Goal: Transaction & Acquisition: Purchase product/service

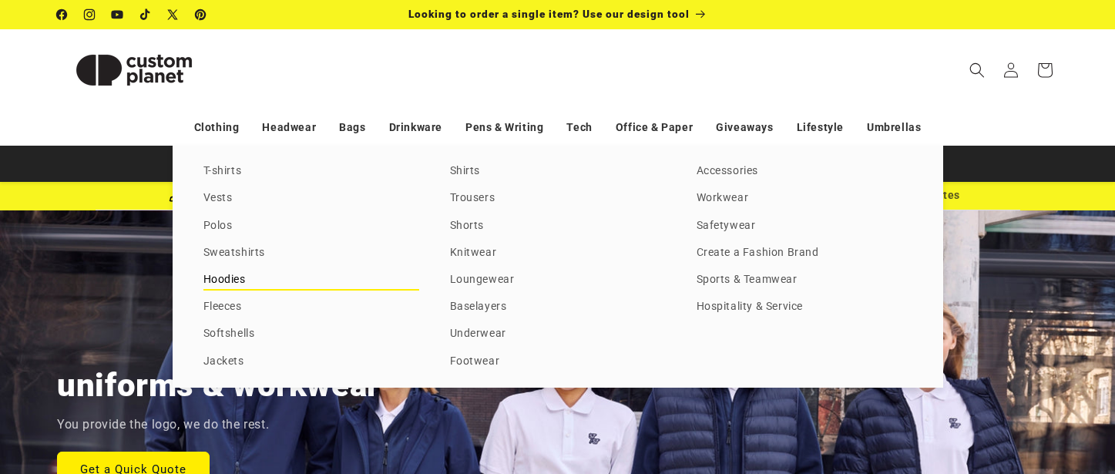
click at [221, 281] on link "Hoodies" at bounding box center [311, 280] width 216 height 21
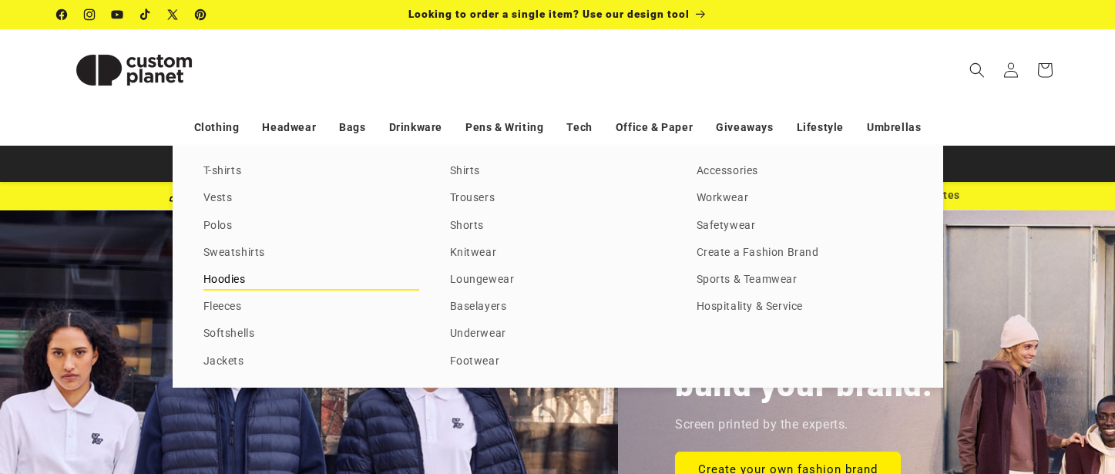
scroll to position [0, 977]
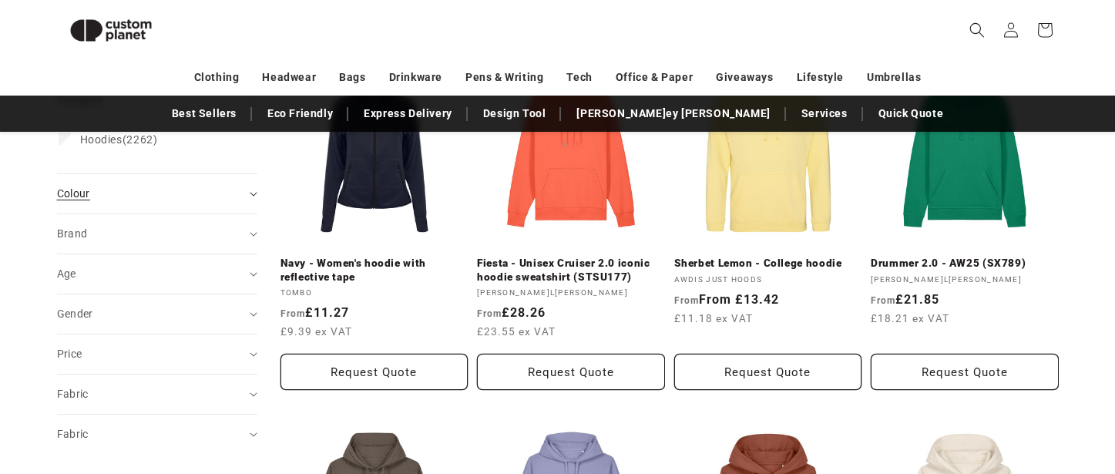
scroll to position [310, 0]
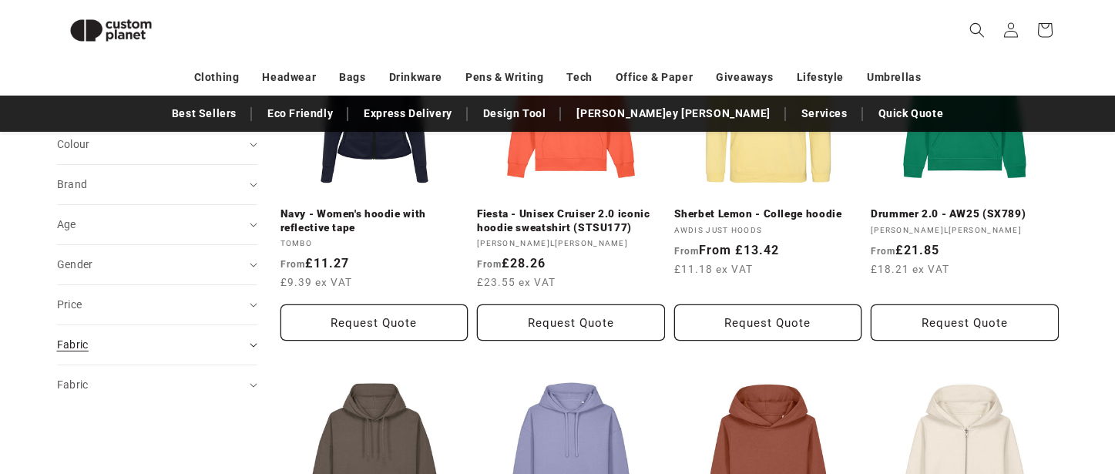
click at [252, 347] on icon "Fabric (0 selected)" at bounding box center [254, 345] width 8 height 5
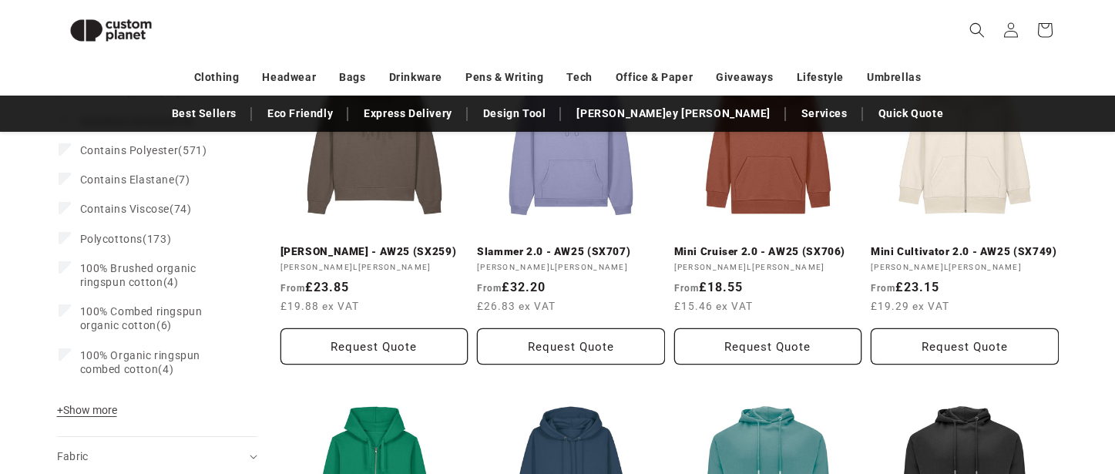
scroll to position [688, 0]
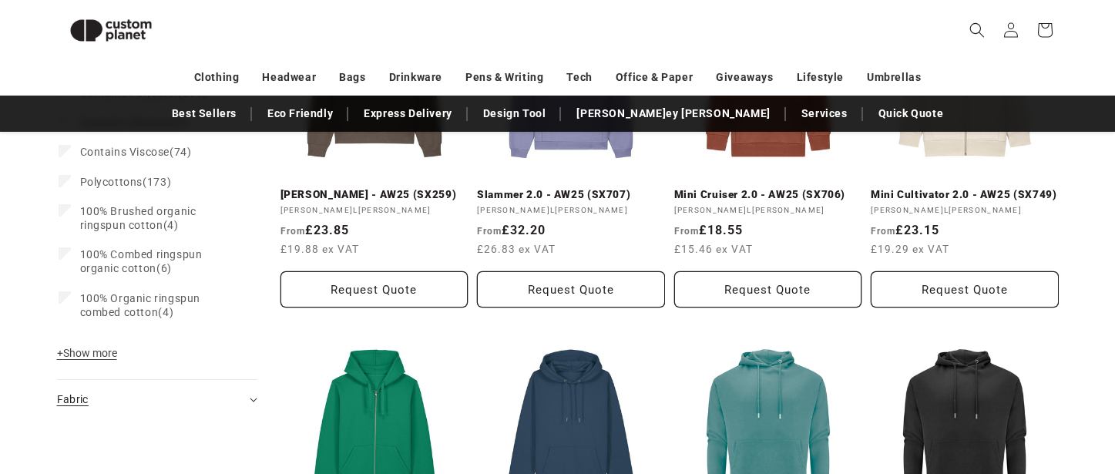
click at [243, 399] on summary "Fabric (0)" at bounding box center [157, 399] width 200 height 39
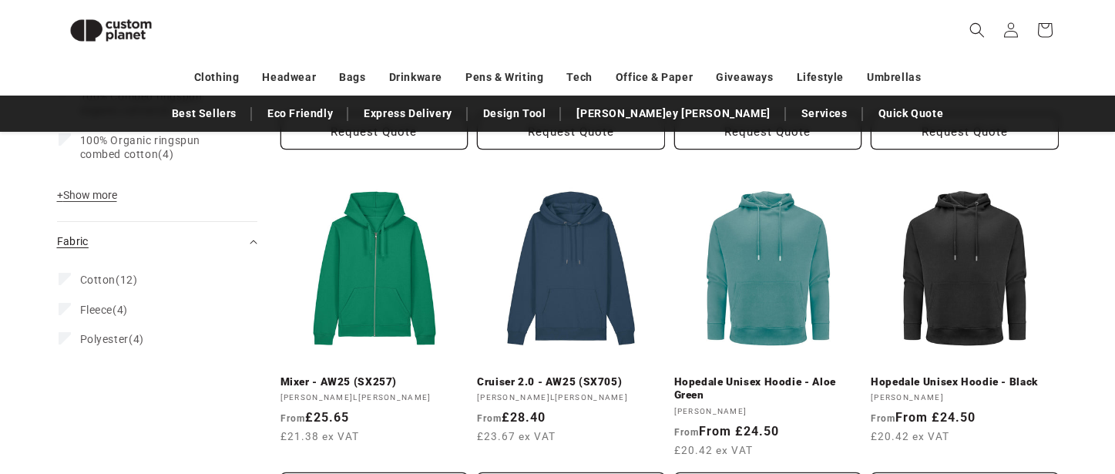
scroll to position [881, 0]
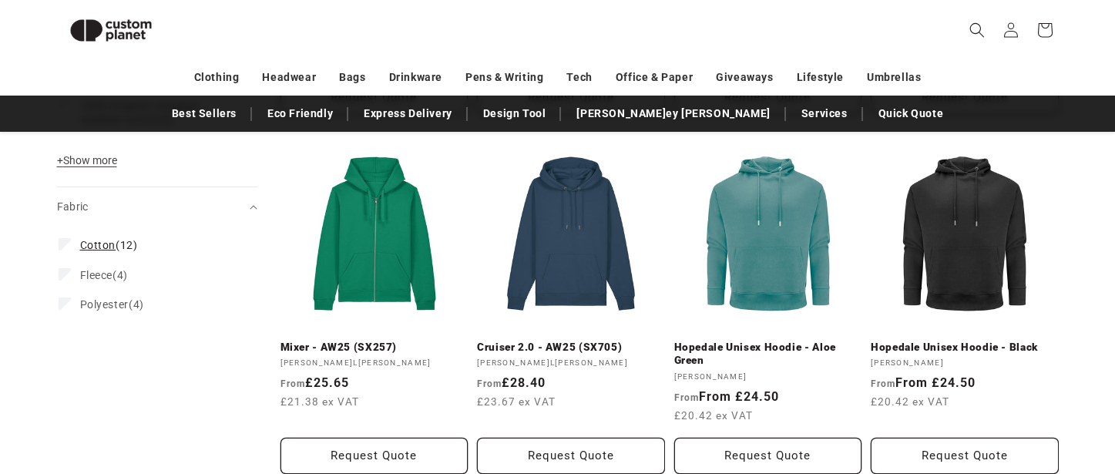
click at [115, 244] on span "Cotton (12)" at bounding box center [109, 245] width 58 height 14
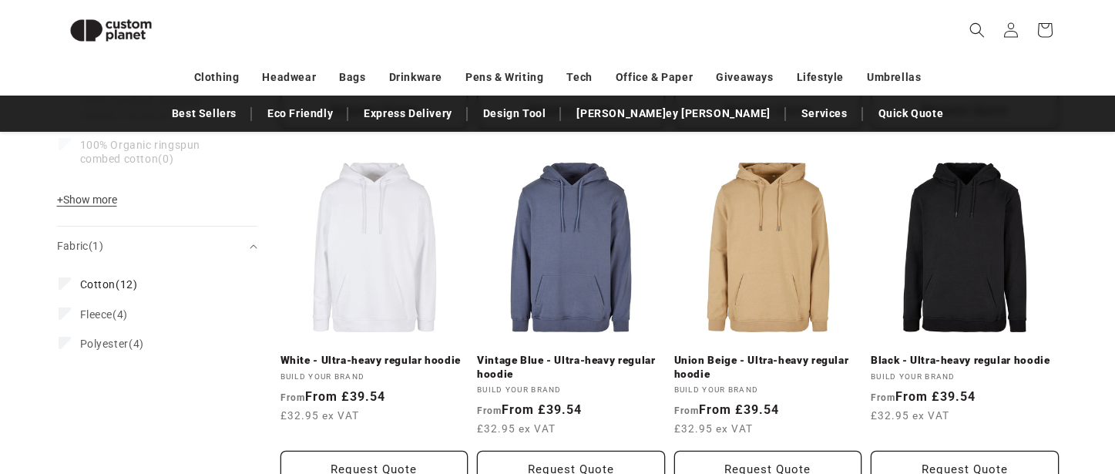
scroll to position [920, 0]
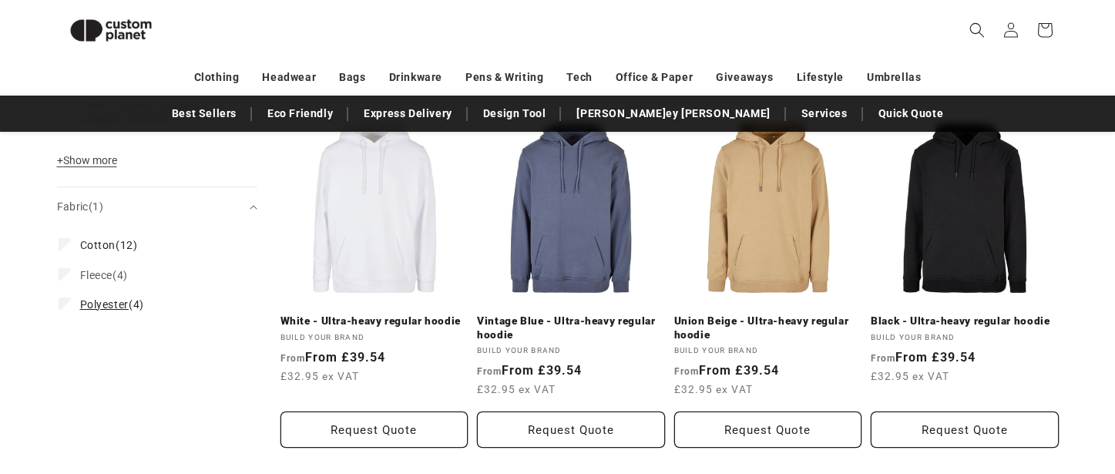
click at [110, 306] on span "Polyester" at bounding box center [104, 304] width 49 height 12
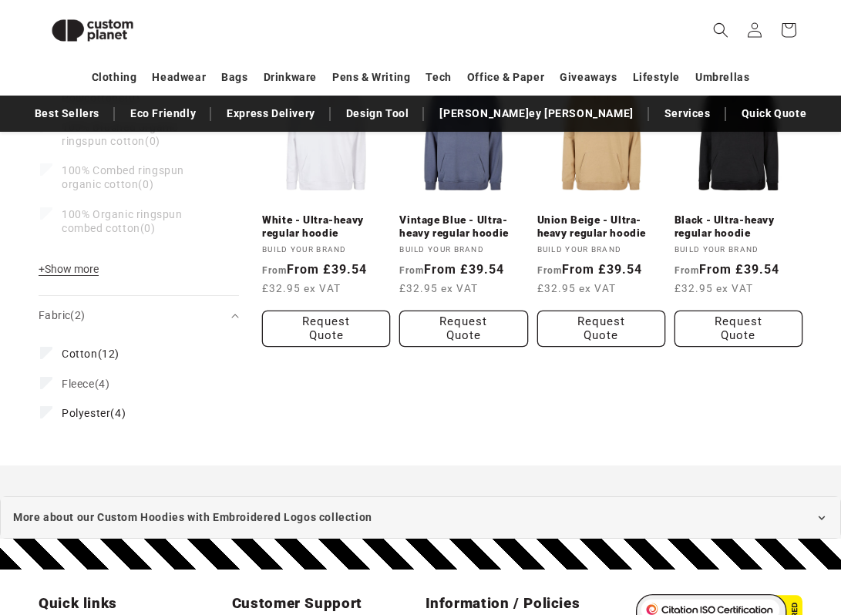
scroll to position [901, 0]
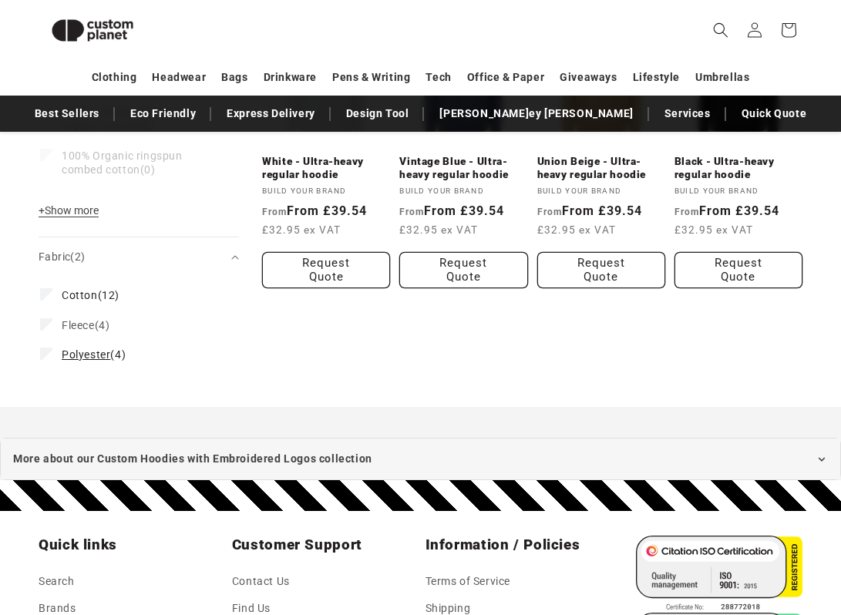
click at [45, 355] on icon at bounding box center [46, 353] width 7 height 5
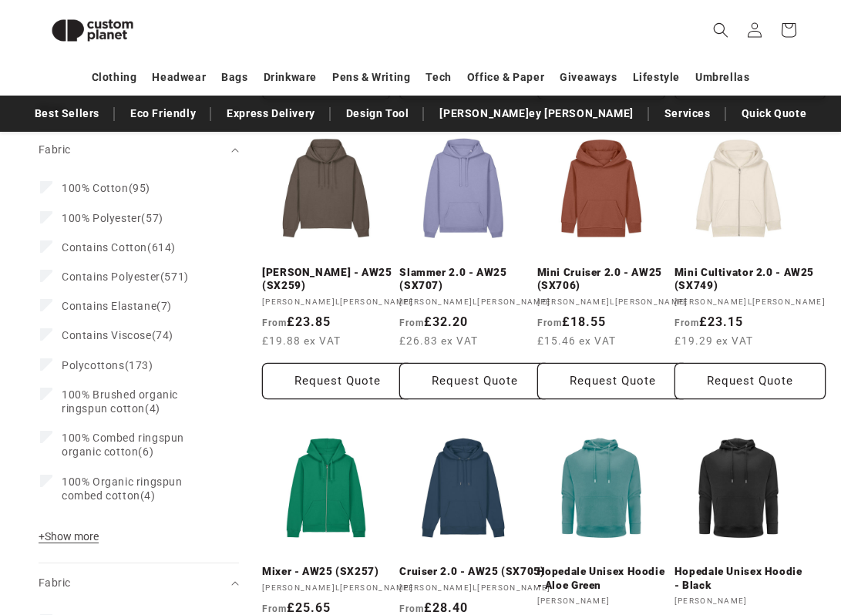
scroll to position [506, 0]
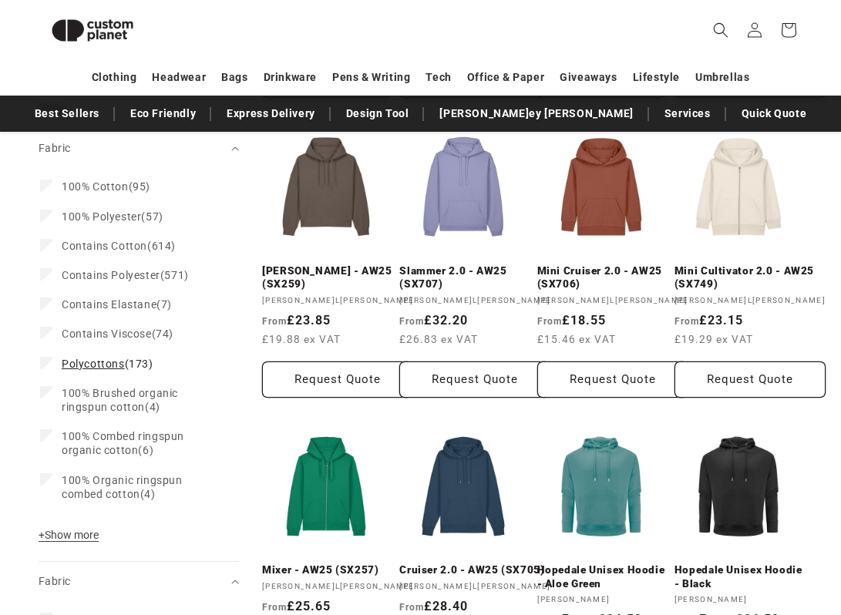
click at [111, 357] on span "Polycottons (173)" at bounding box center [108, 364] width 92 height 14
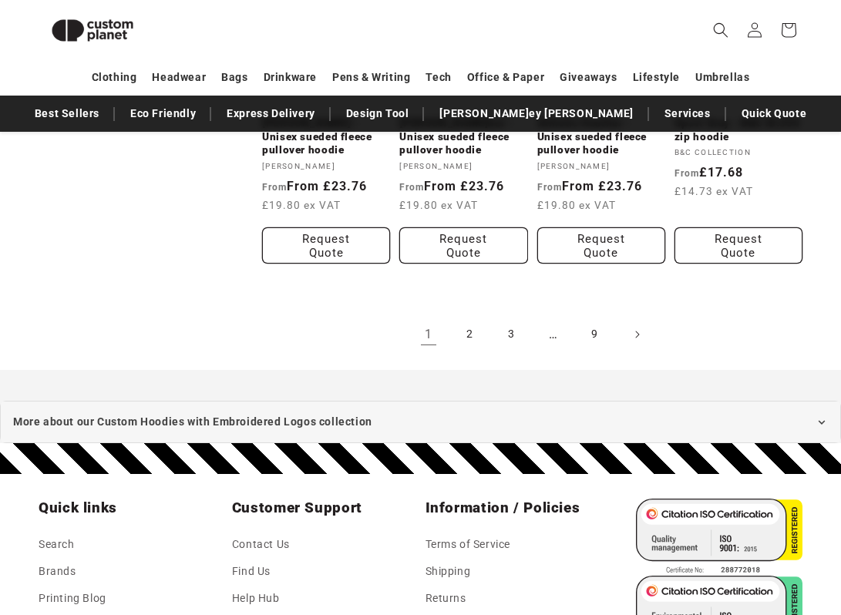
scroll to position [1724, 0]
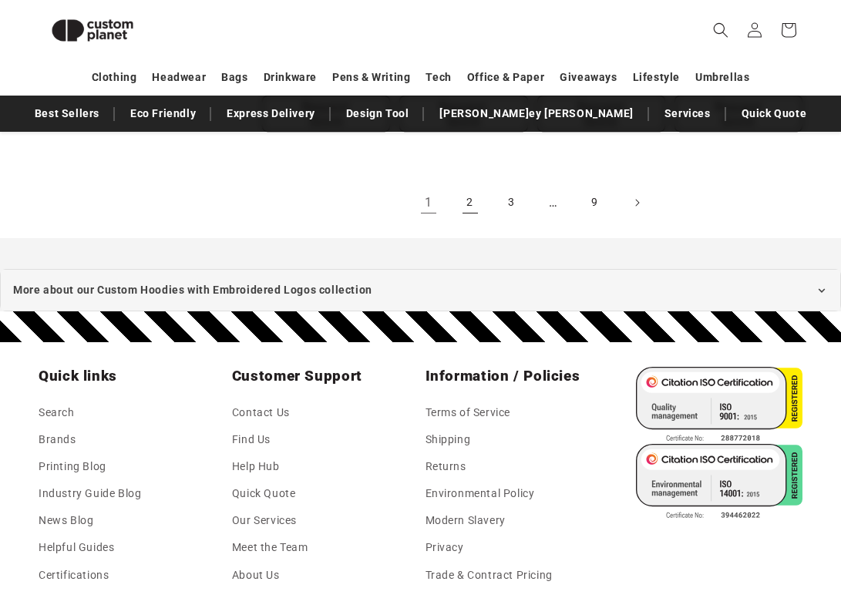
click at [472, 202] on link "2" at bounding box center [470, 203] width 34 height 34
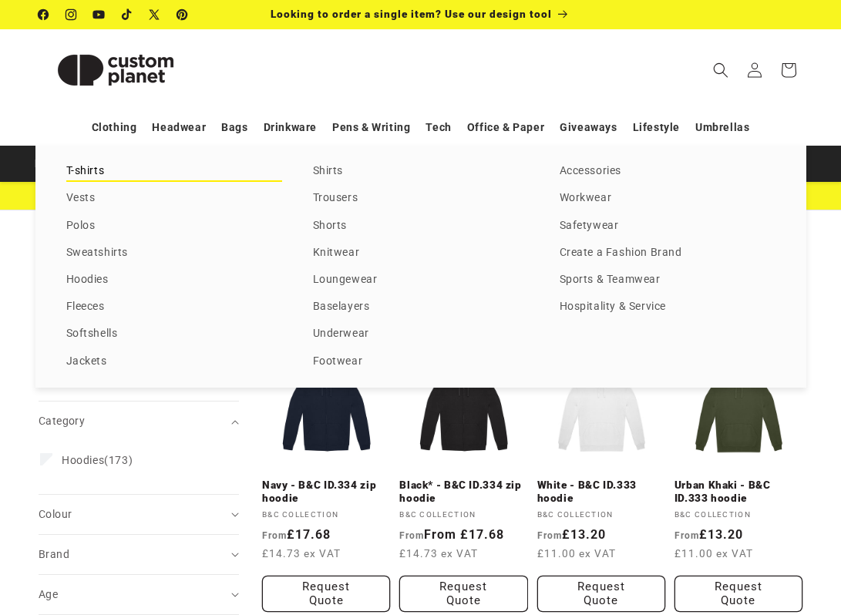
click at [96, 166] on link "T-shirts" at bounding box center [174, 171] width 216 height 21
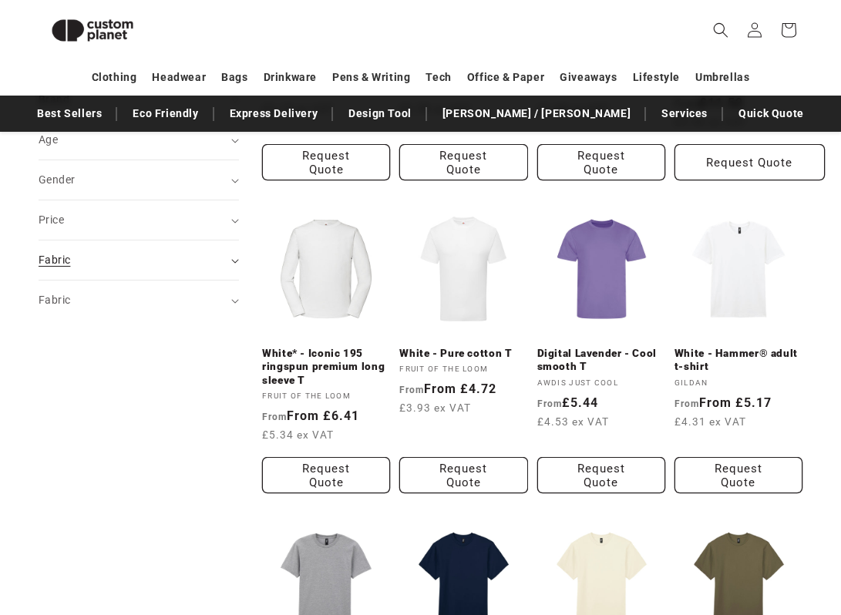
scroll to position [411, 0]
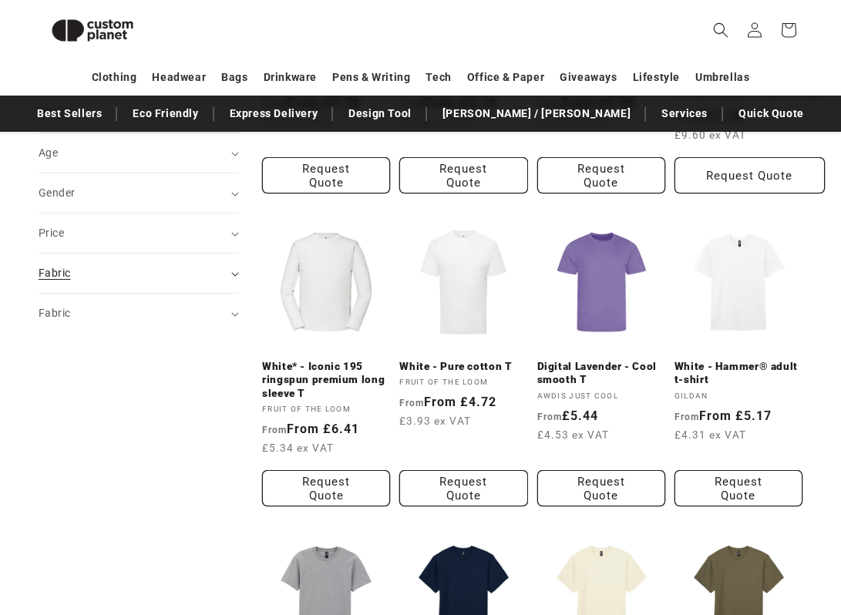
click at [212, 271] on div "Fabric (0)" at bounding box center [132, 273] width 187 height 16
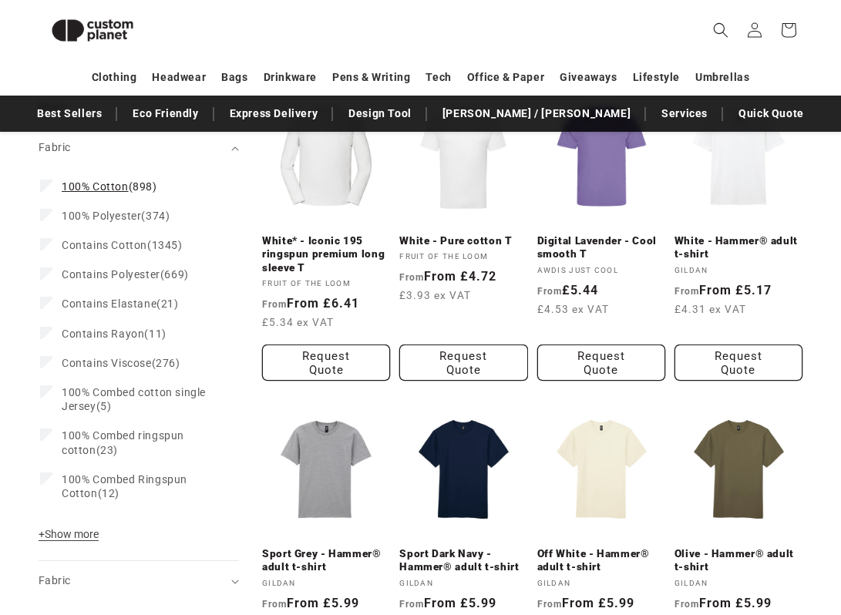
scroll to position [628, 0]
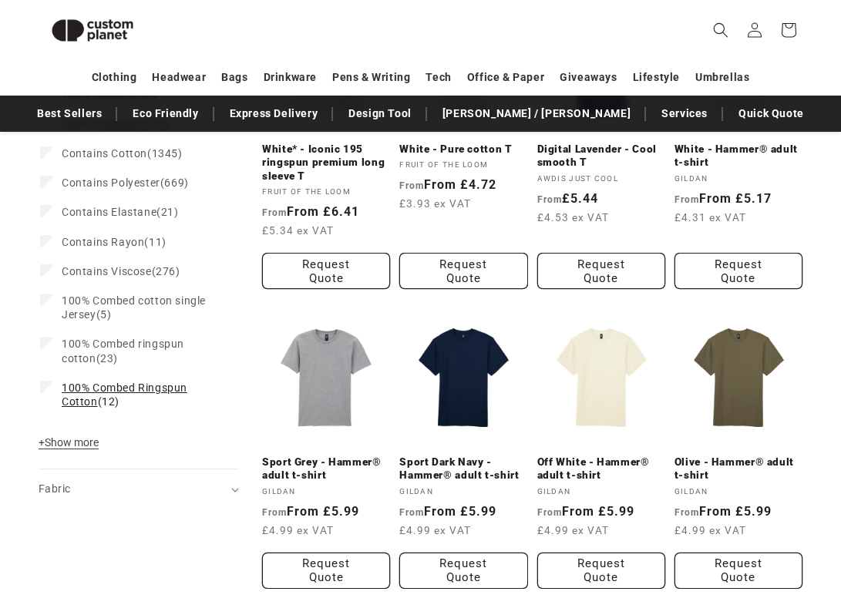
click at [156, 385] on span "100% Combed Ringspun Cotton" at bounding box center [125, 394] width 126 height 26
click at [140, 345] on span "100% Combed ringspun cotton" at bounding box center [123, 350] width 123 height 26
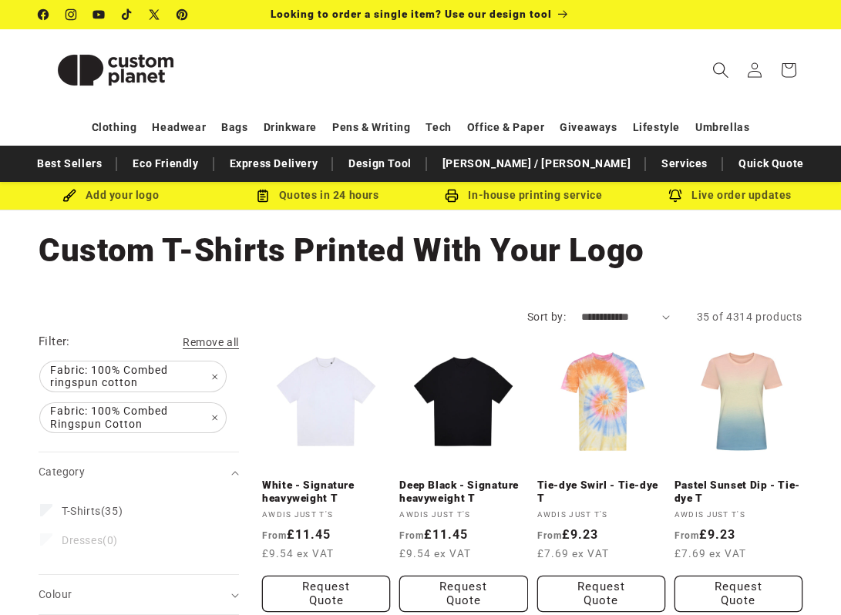
click at [715, 73] on icon "Search" at bounding box center [720, 70] width 16 height 16
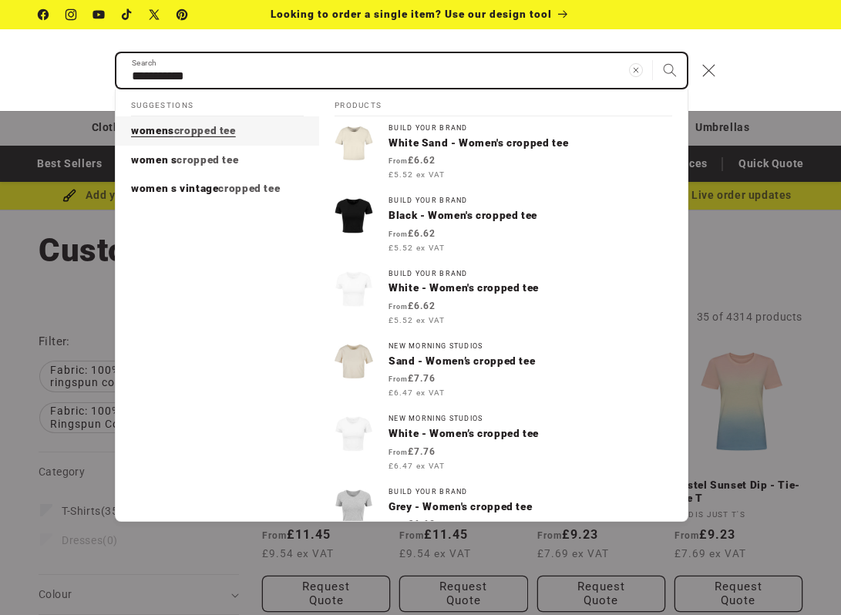
type input "**********"
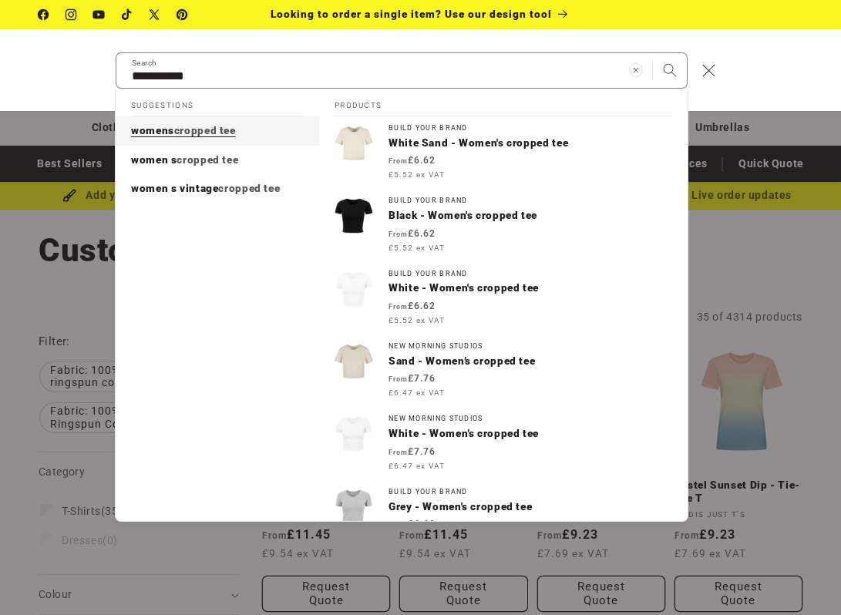
click at [227, 124] on p "womens cropped tee" at bounding box center [183, 131] width 105 height 14
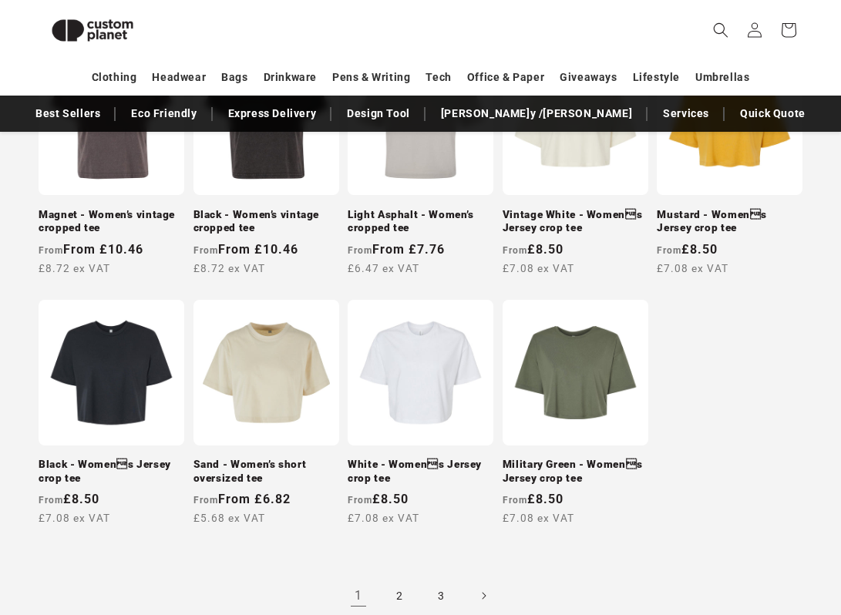
scroll to position [1332, 0]
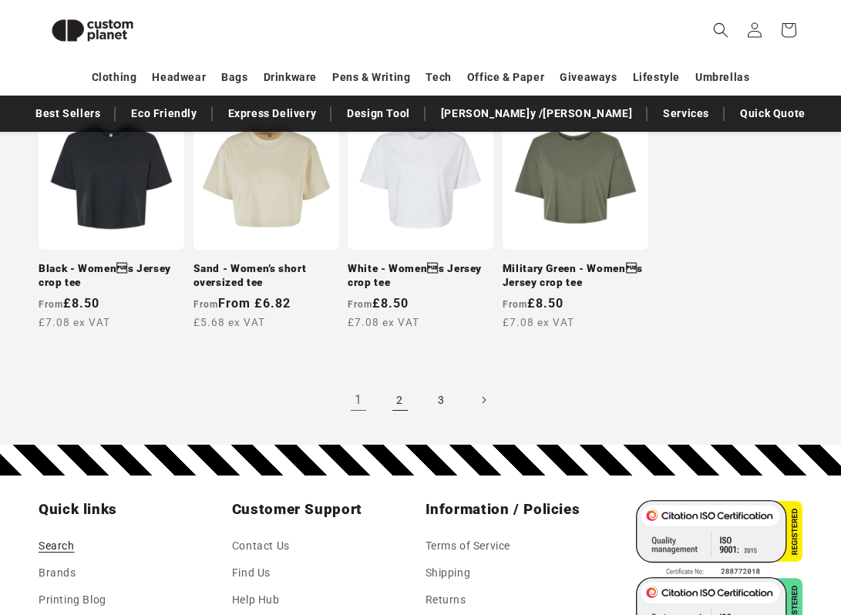
click at [401, 398] on link "2" at bounding box center [400, 400] width 34 height 34
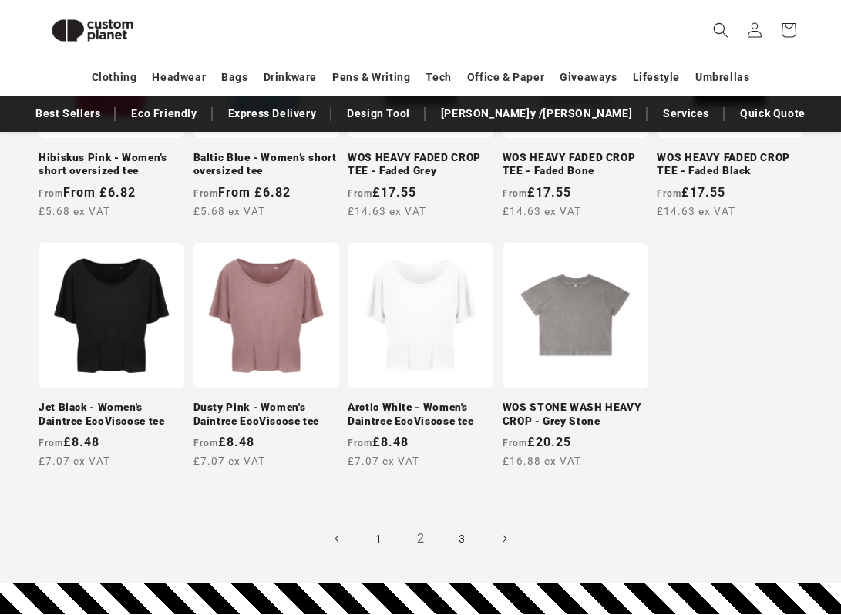
scroll to position [1285, 0]
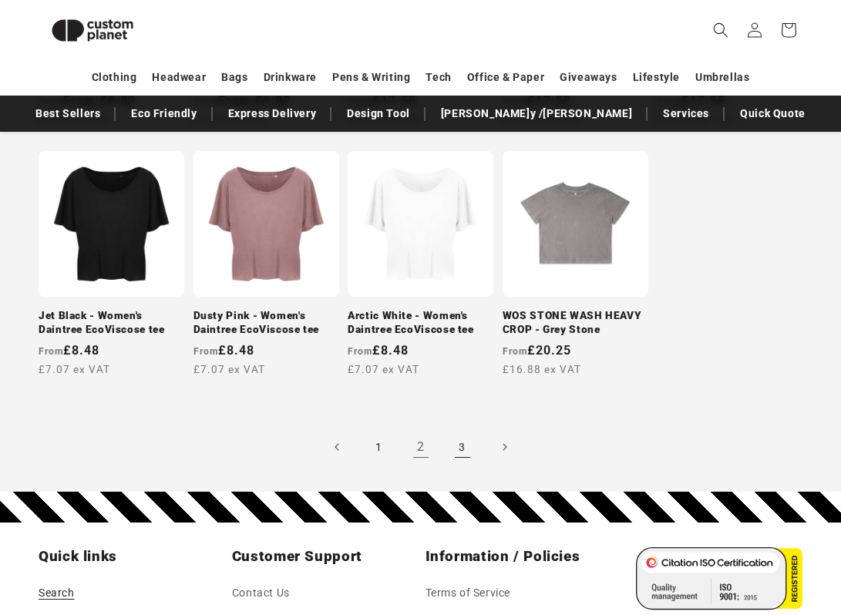
click at [462, 446] on link "3" at bounding box center [462, 447] width 34 height 34
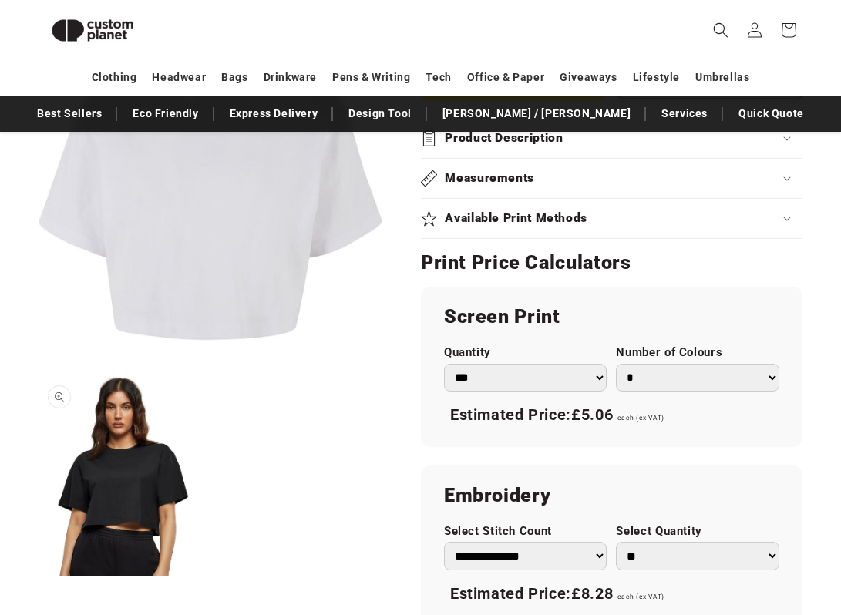
scroll to position [865, 0]
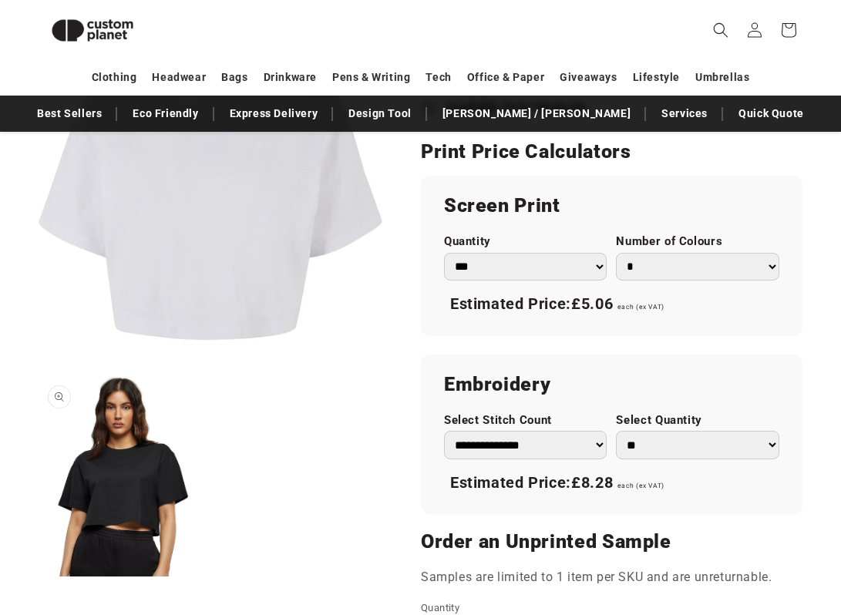
click at [39, 576] on button "Open media 2 in modal" at bounding box center [39, 576] width 0 height 0
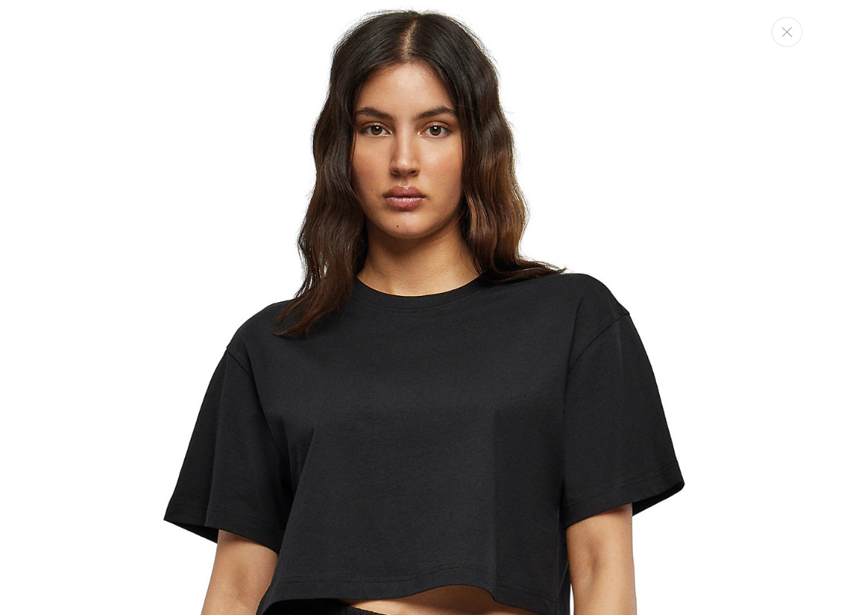
click at [277, 378] on img "Media gallery" at bounding box center [420, 402] width 671 height 805
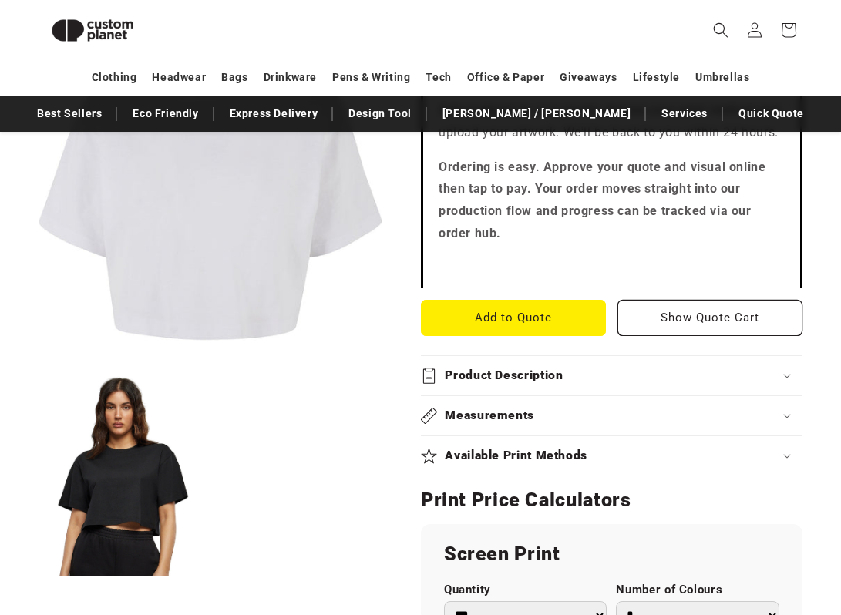
scroll to position [538, 0]
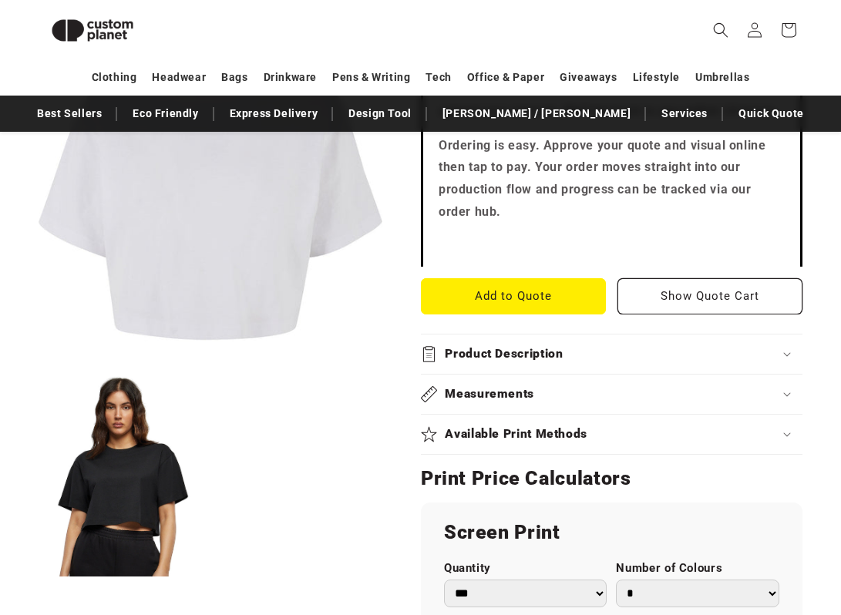
click at [495, 365] on summary "Product Description" at bounding box center [611, 353] width 381 height 39
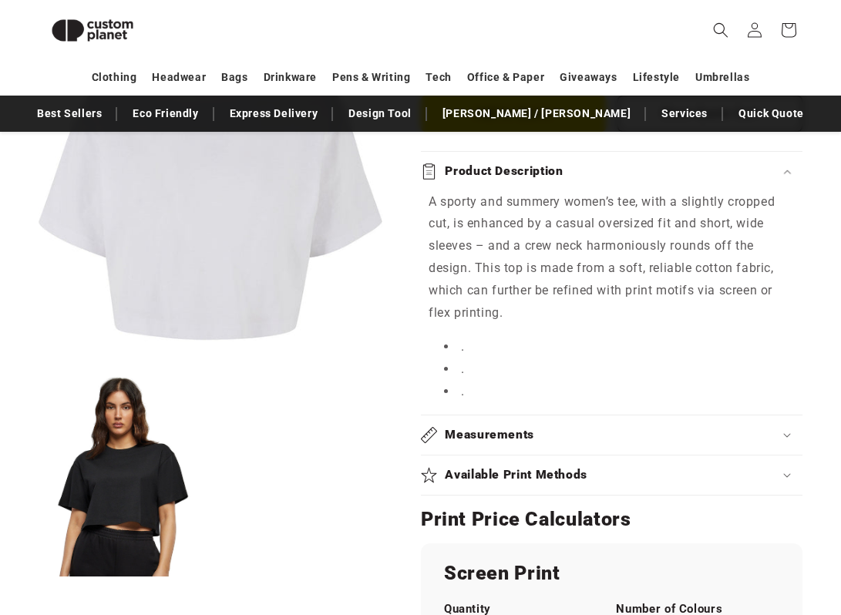
scroll to position [756, 0]
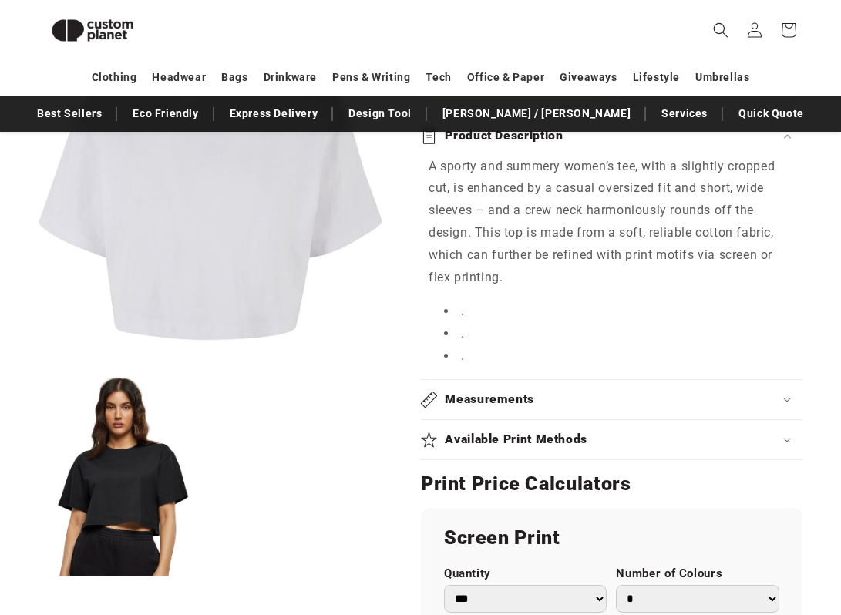
click at [496, 428] on summary "Available Print Methods" at bounding box center [611, 439] width 381 height 39
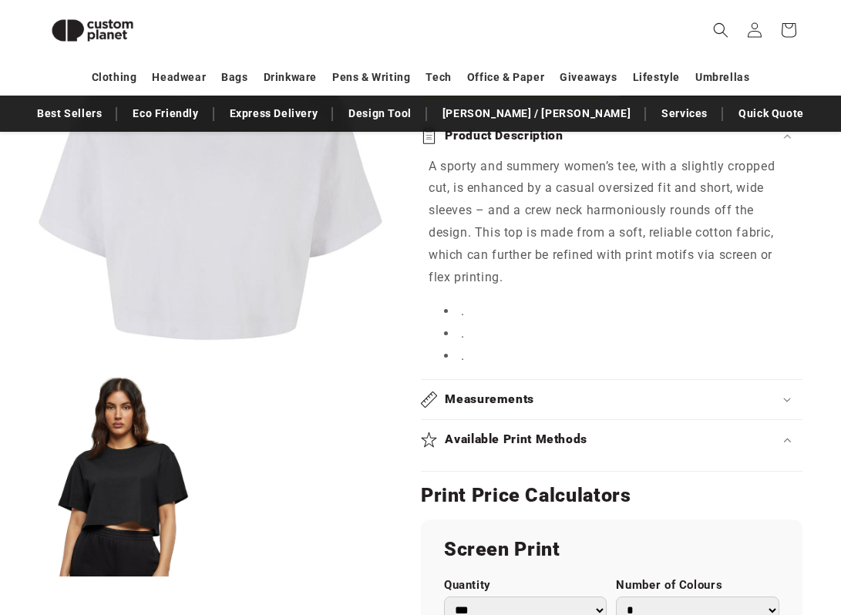
click at [497, 441] on h2 "Available Print Methods" at bounding box center [516, 439] width 143 height 16
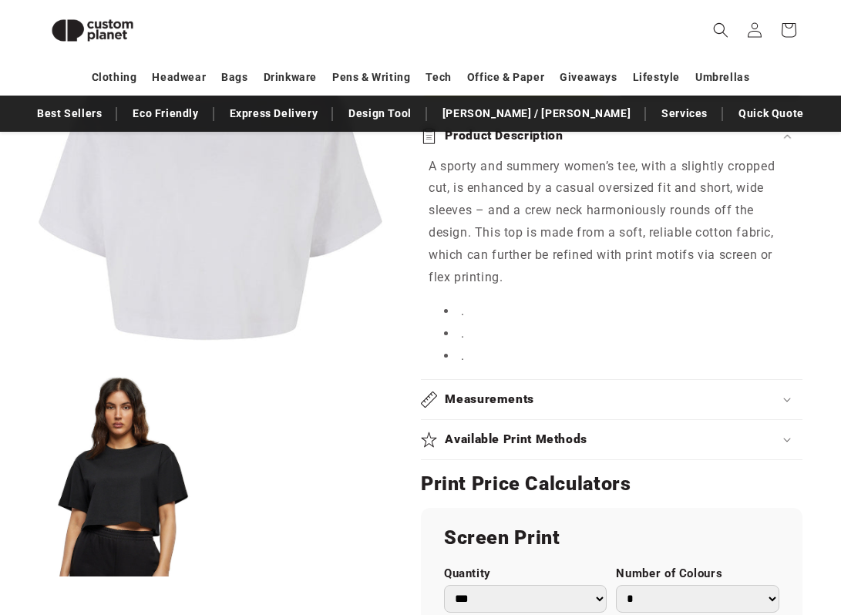
click at [497, 441] on h2 "Available Print Methods" at bounding box center [516, 439] width 143 height 16
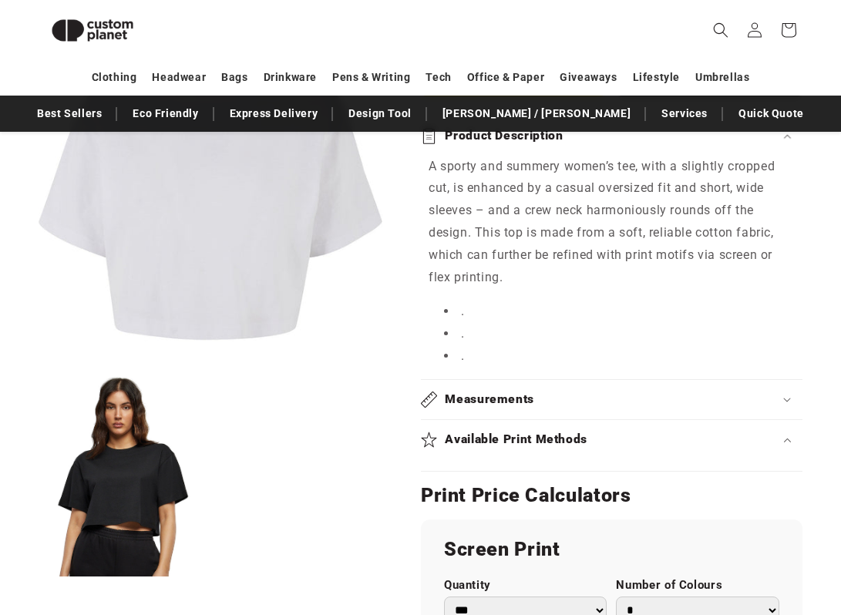
click at [496, 402] on h2 "Measurements" at bounding box center [489, 399] width 89 height 16
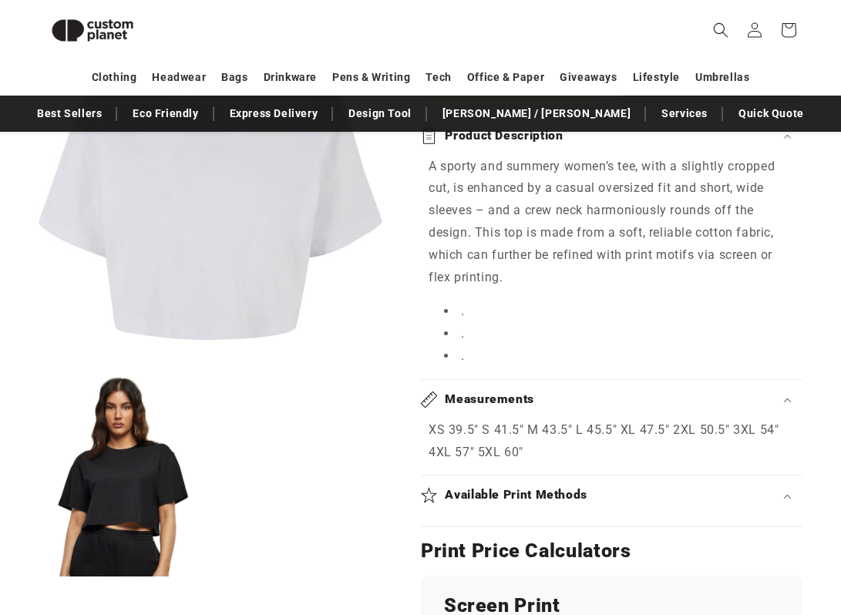
click at [496, 402] on h2 "Measurements" at bounding box center [489, 399] width 89 height 16
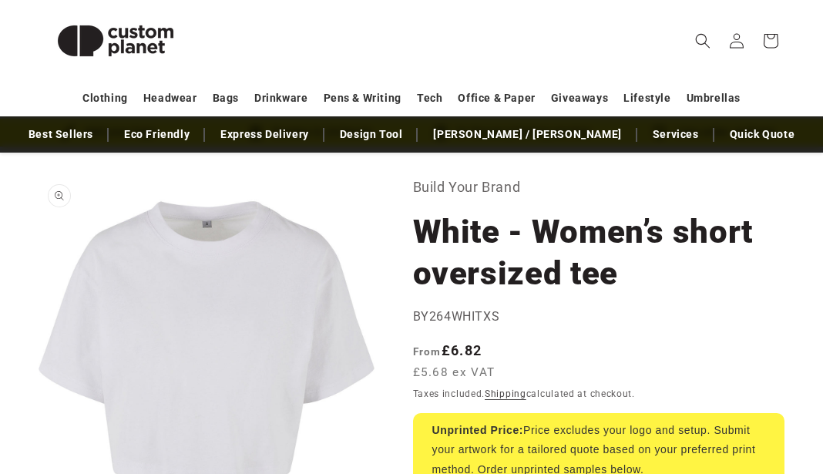
scroll to position [93, 0]
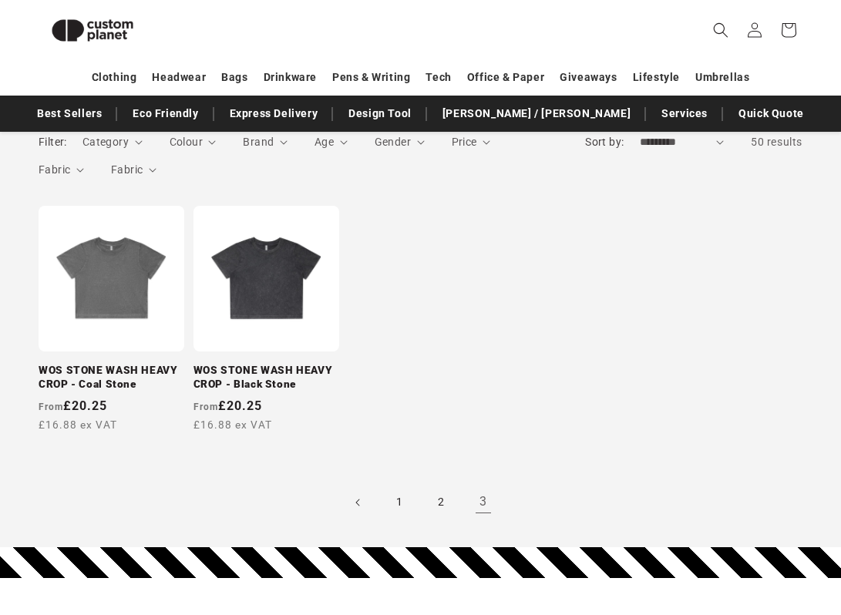
scroll to position [253, 0]
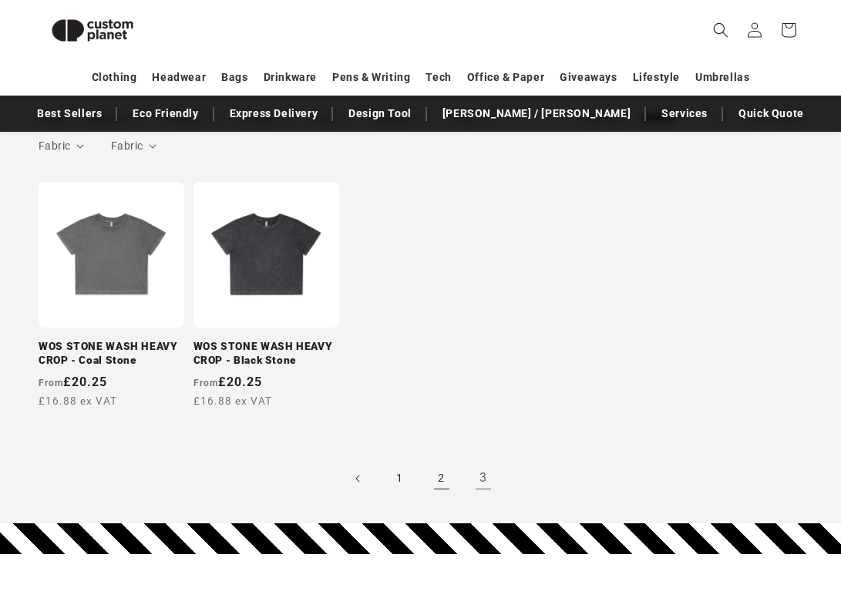
click at [439, 477] on link "2" at bounding box center [442, 479] width 34 height 34
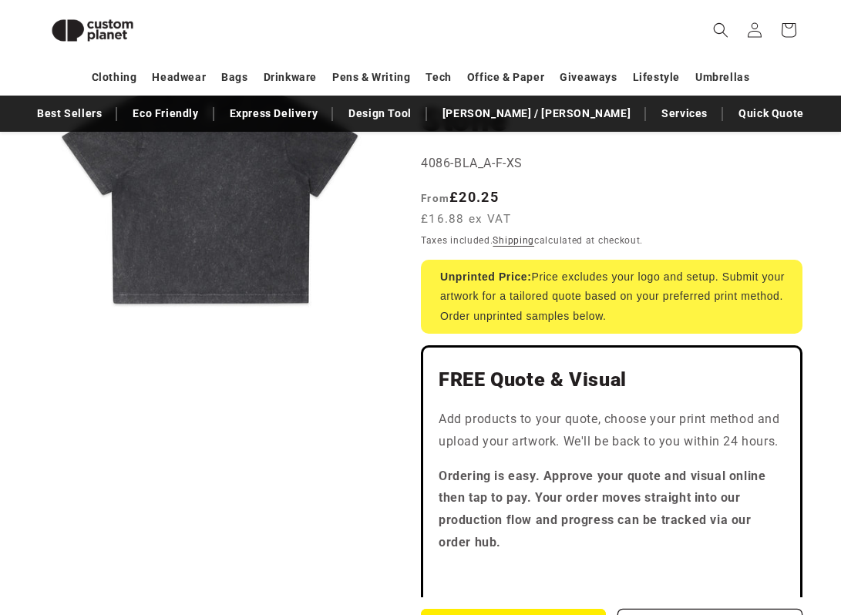
scroll to position [247, 0]
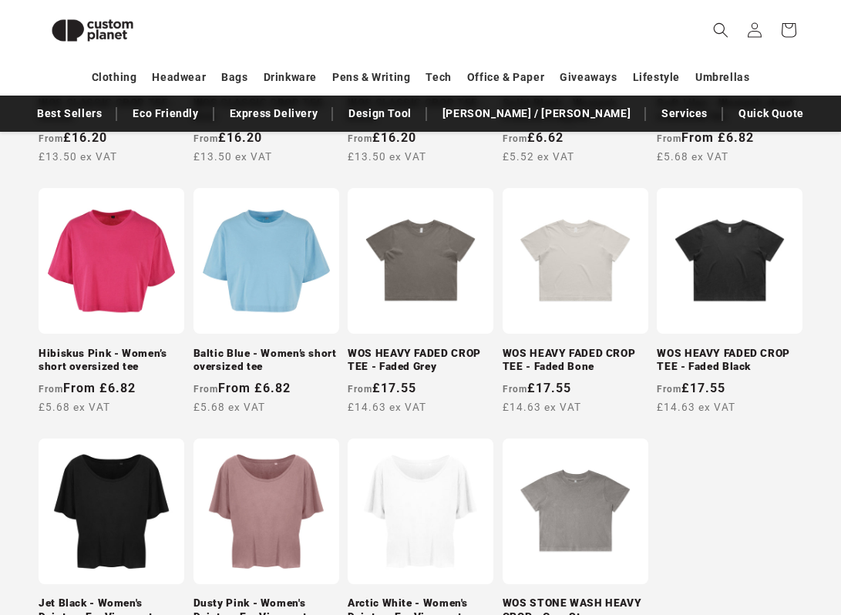
scroll to position [1370, 0]
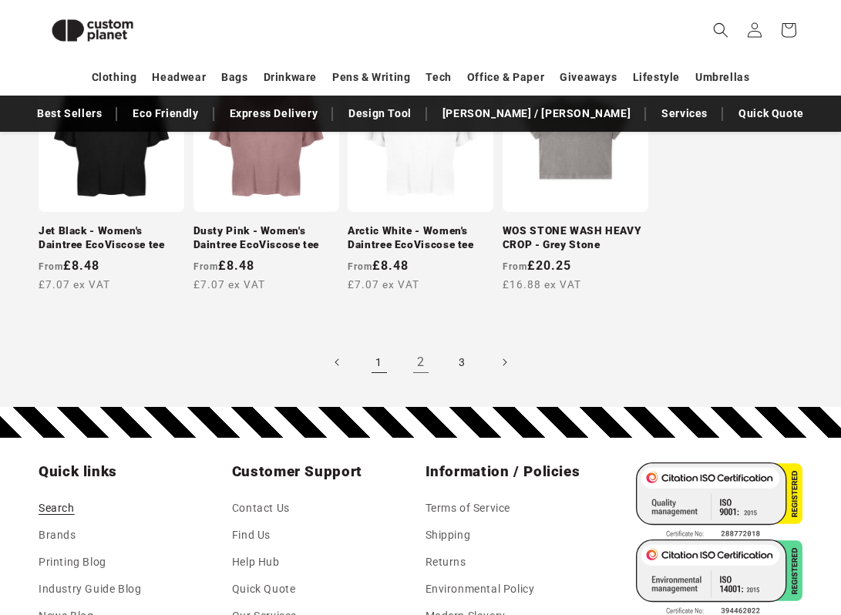
click at [373, 365] on link "1" at bounding box center [379, 362] width 34 height 34
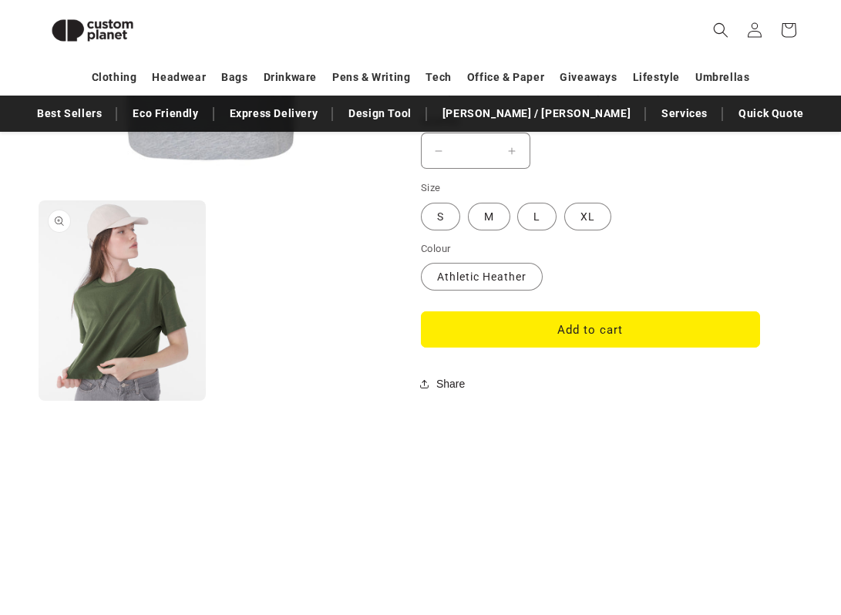
scroll to position [1399, 0]
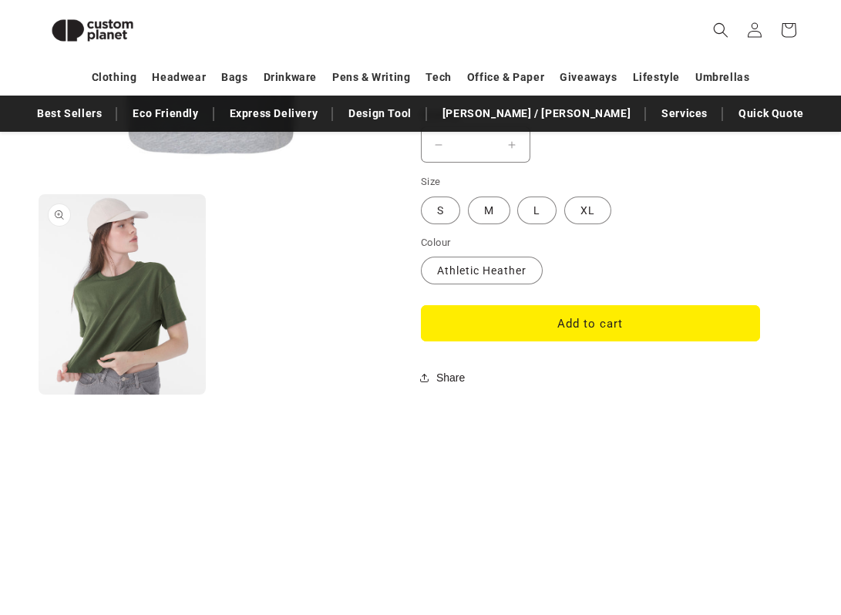
click at [39, 395] on button "Open media 2 in modal" at bounding box center [39, 395] width 0 height 0
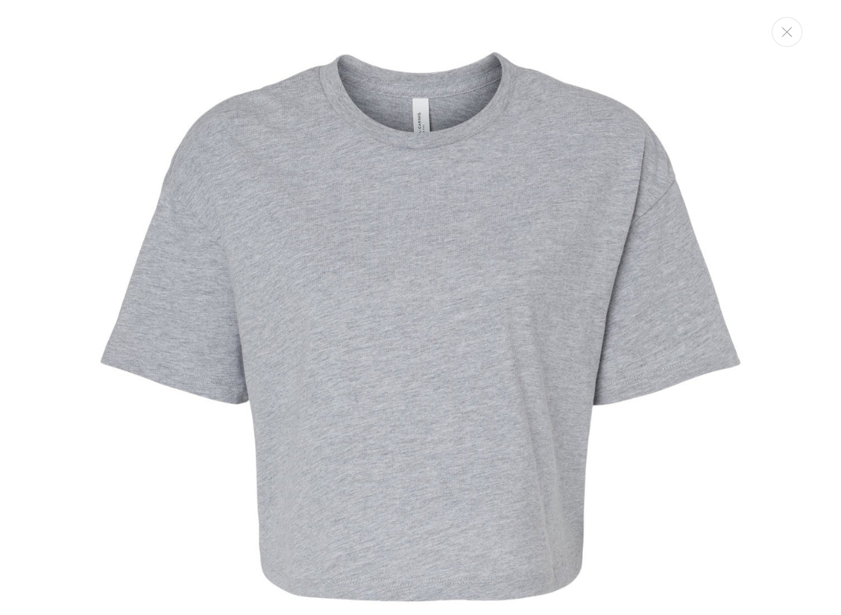
scroll to position [0, 0]
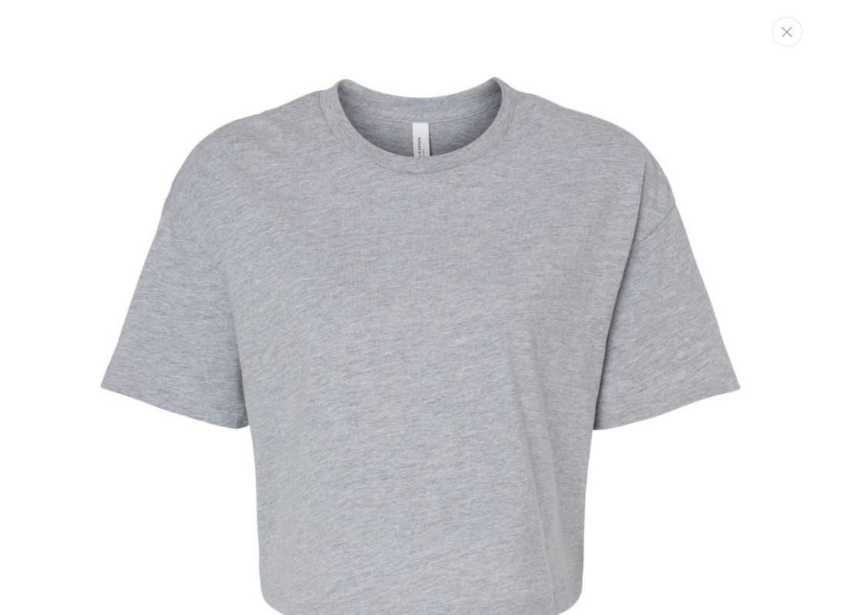
click at [782, 39] on button "Close" at bounding box center [786, 32] width 31 height 30
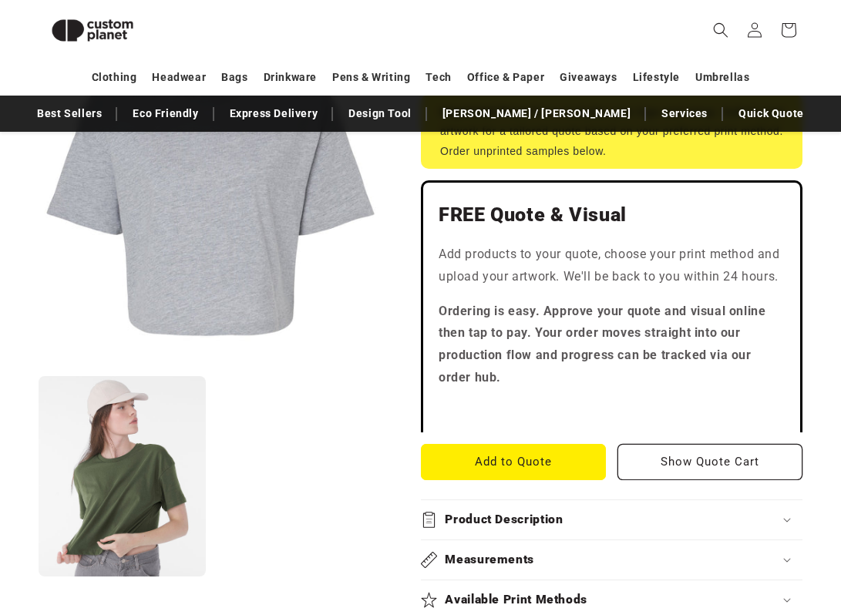
scroll to position [606, 0]
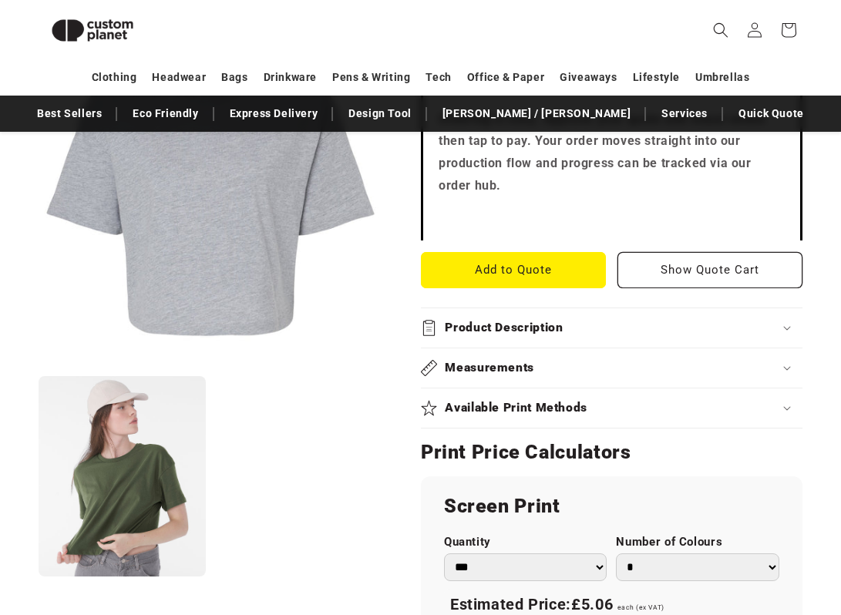
click at [497, 324] on h2 "Product Description" at bounding box center [504, 328] width 118 height 16
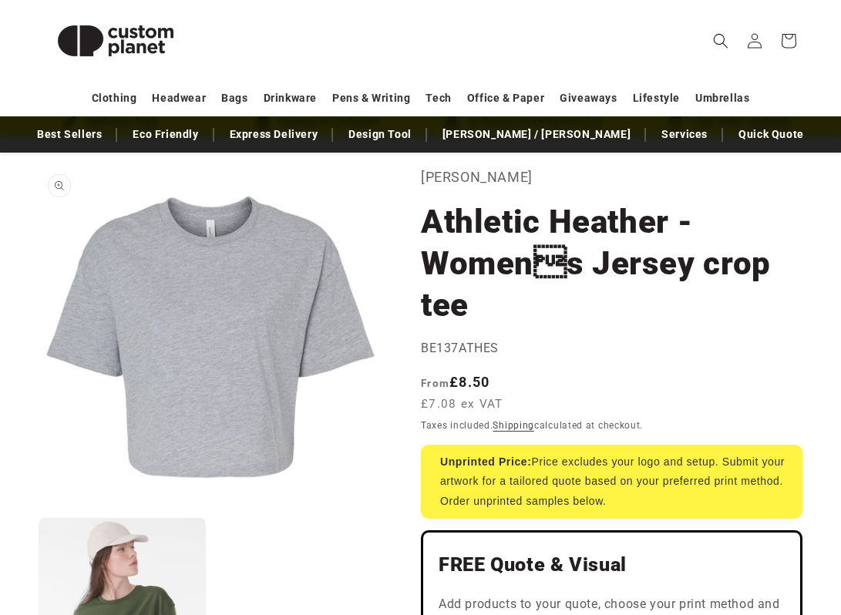
scroll to position [104, 0]
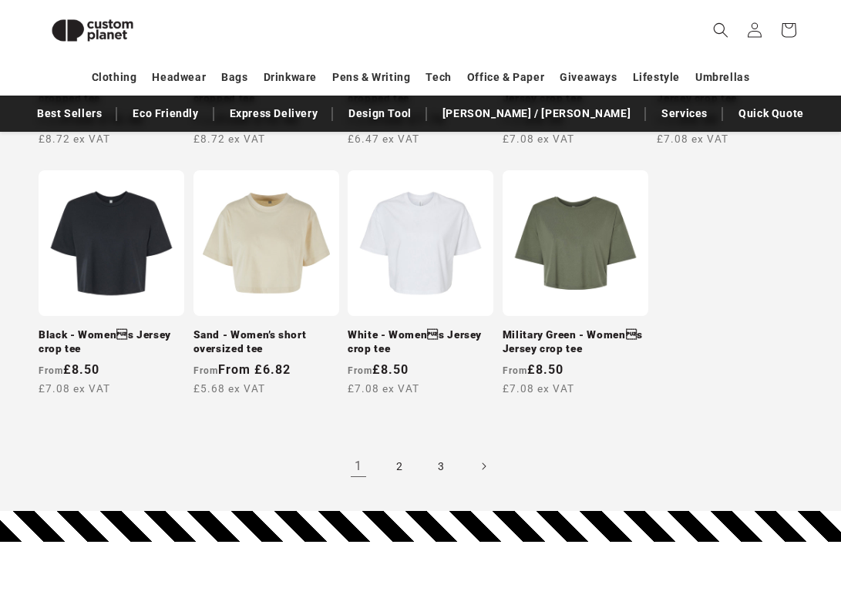
scroll to position [1271, 0]
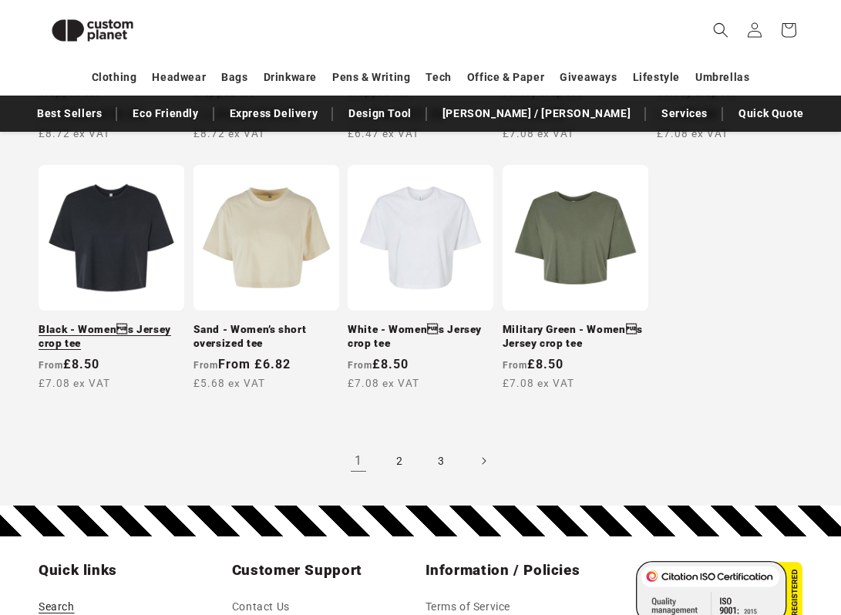
click at [106, 323] on link "Black - Womens Jersey crop tee" at bounding box center [112, 336] width 146 height 27
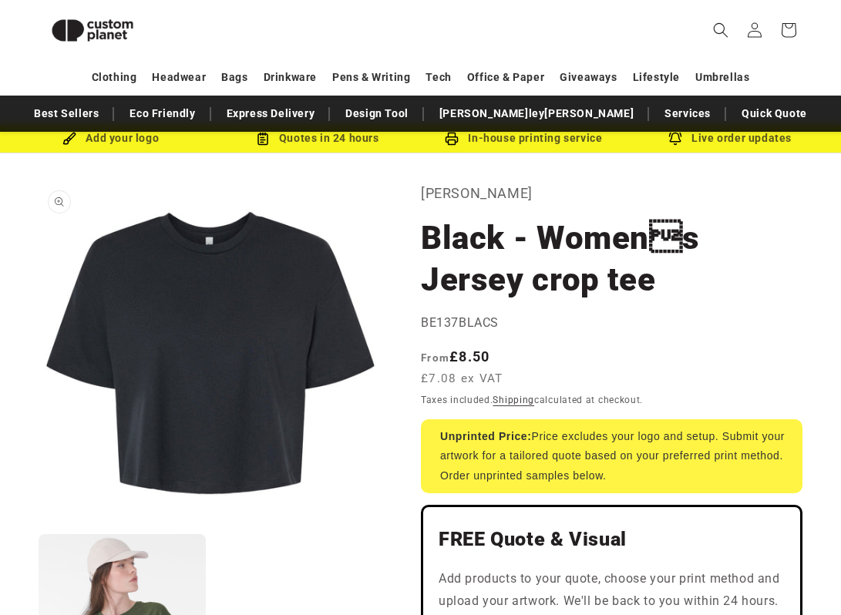
scroll to position [35, 0]
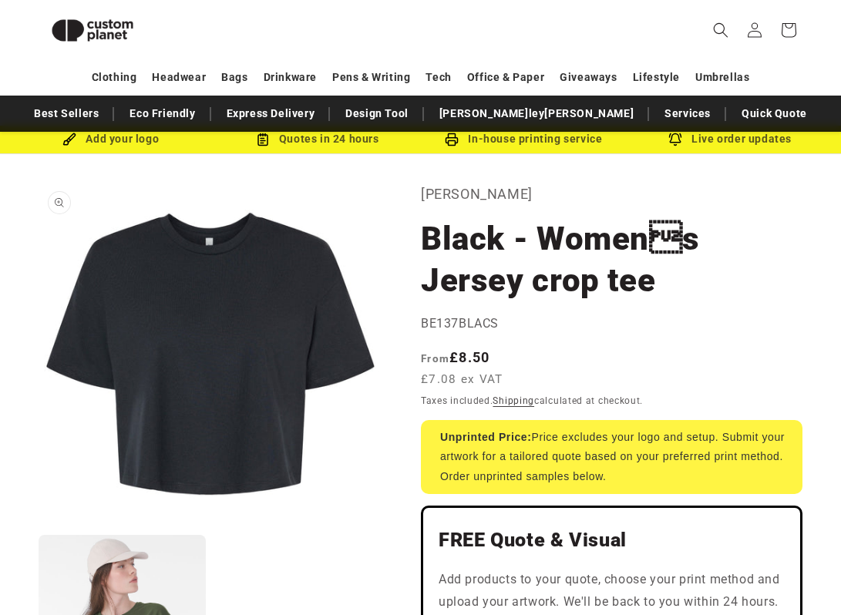
click at [39, 525] on button "Open media 1 in modal" at bounding box center [39, 525] width 0 height 0
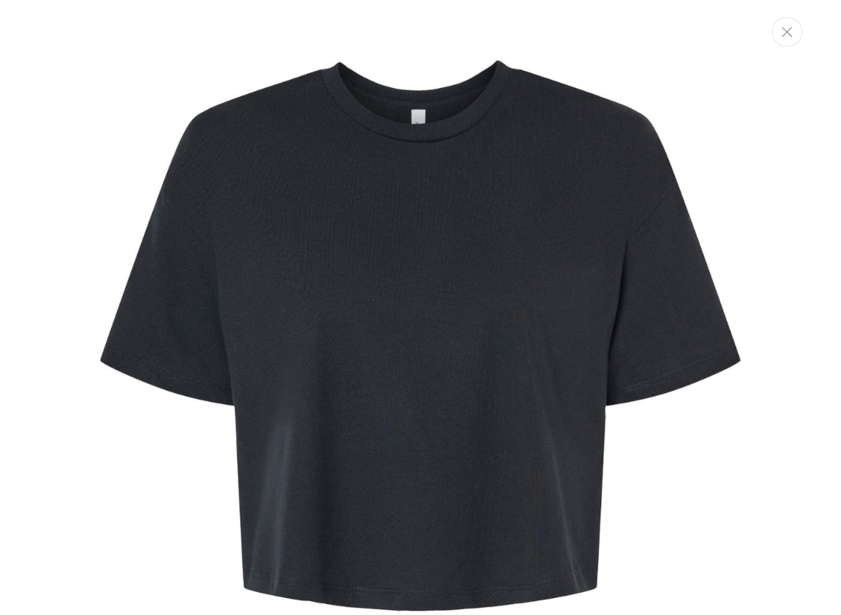
click at [786, 27] on icon "Close" at bounding box center [786, 32] width 11 height 10
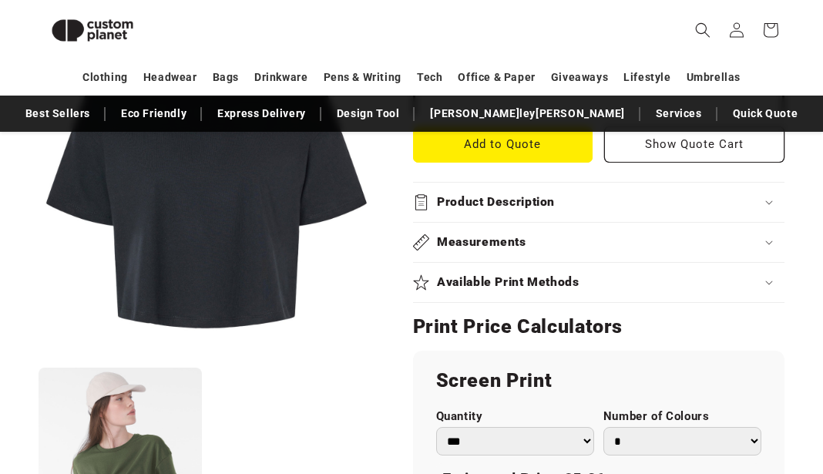
scroll to position [755, 0]
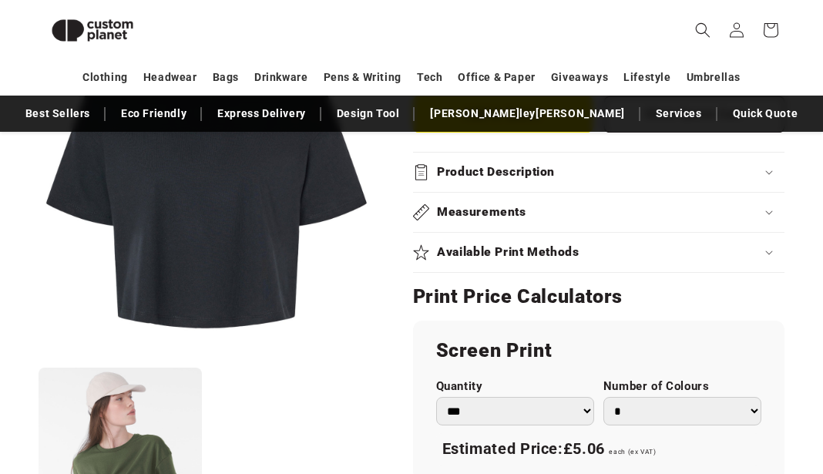
click at [532, 182] on summary "Product Description" at bounding box center [598, 172] width 371 height 39
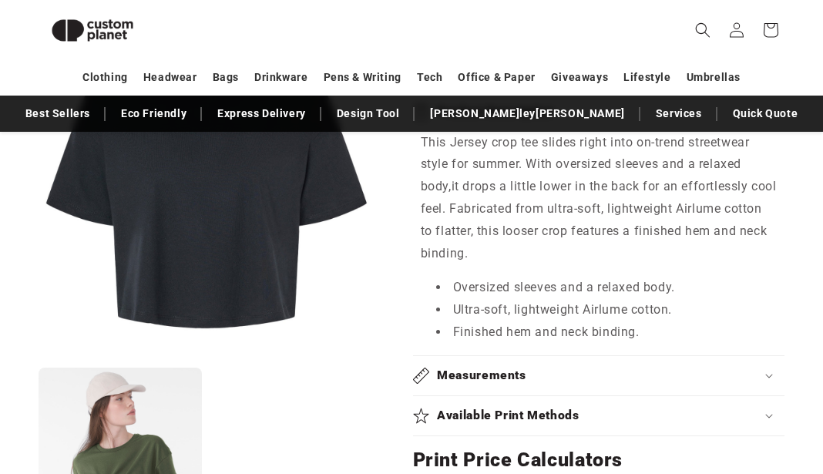
scroll to position [819, 0]
